Goal: Find specific fact: Find specific fact

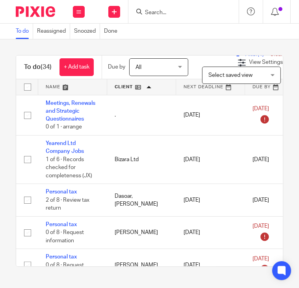
click at [153, 12] on input "Search" at bounding box center [179, 12] width 71 height 7
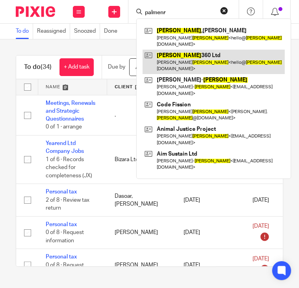
type input "palmenr"
click at [170, 50] on link at bounding box center [213, 62] width 142 height 24
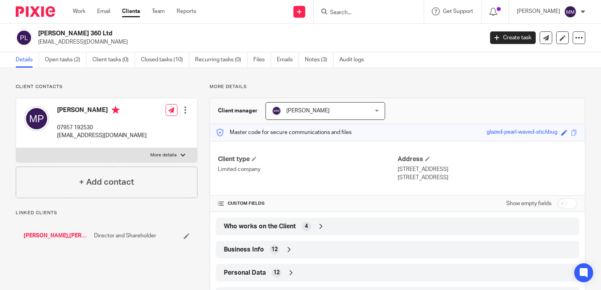
drag, startPoint x: 393, startPoint y: 171, endPoint x: 439, endPoint y: 182, distance: 46.6
click at [439, 182] on div "Client type Limited company Address 148 Scotland Green Road North, Enfield Lond…" at bounding box center [397, 168] width 375 height 55
copy div "148 Scotland Green Road North, Enfield London, EN3 7AT"
